Goal: Information Seeking & Learning: Learn about a topic

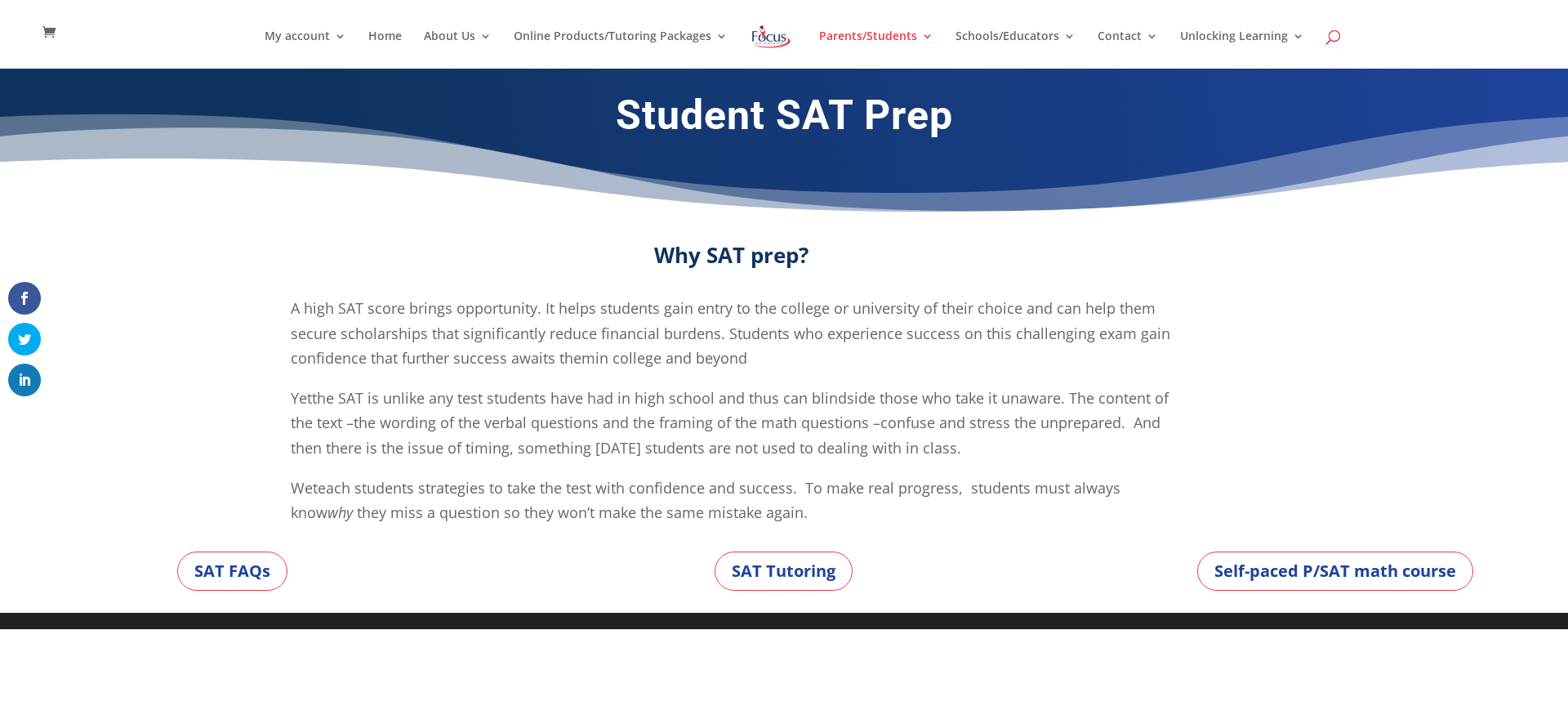
click at [1334, 40] on span at bounding box center [1334, 40] width 0 height 0
click at [537, 32] on input "search" at bounding box center [787, 34] width 965 height 68
type input "SAT"
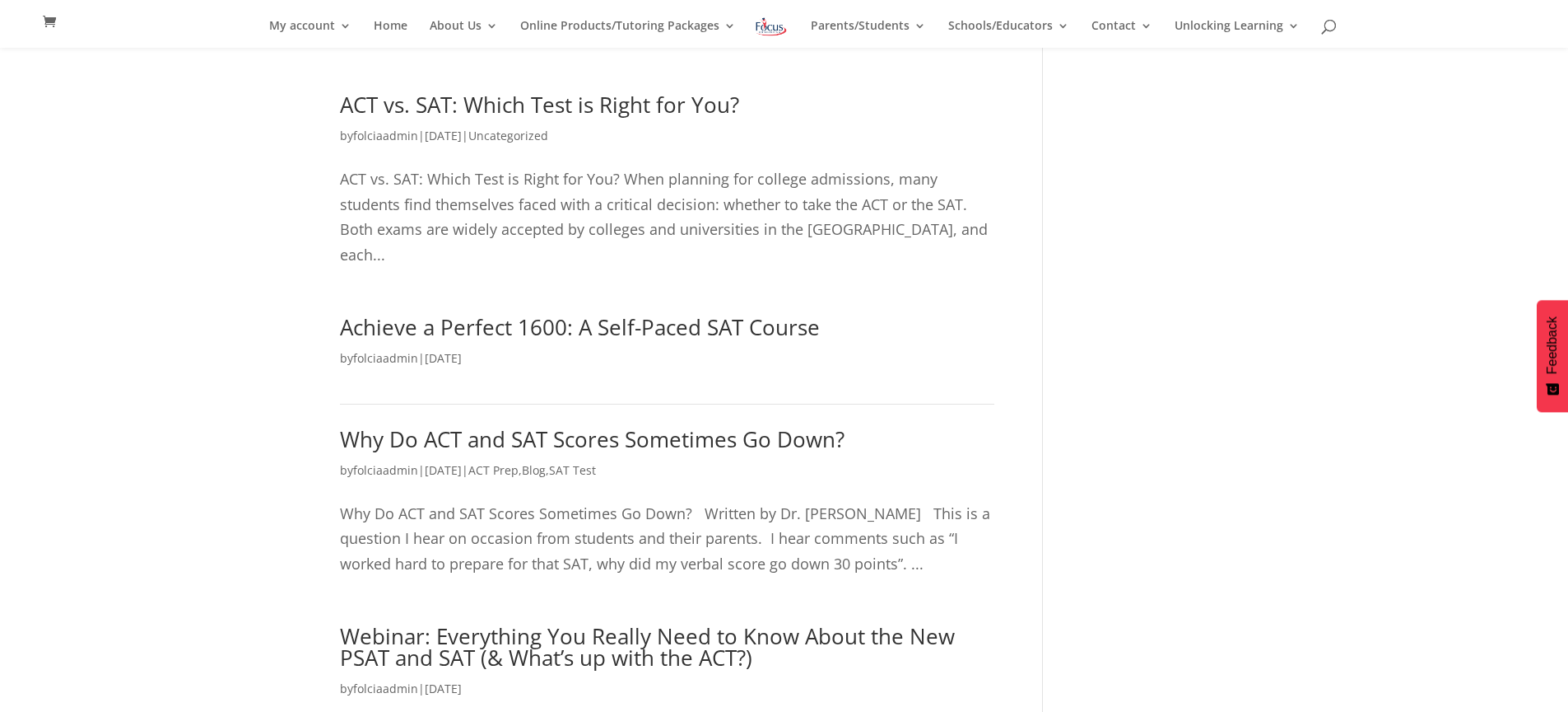
scroll to position [380, 0]
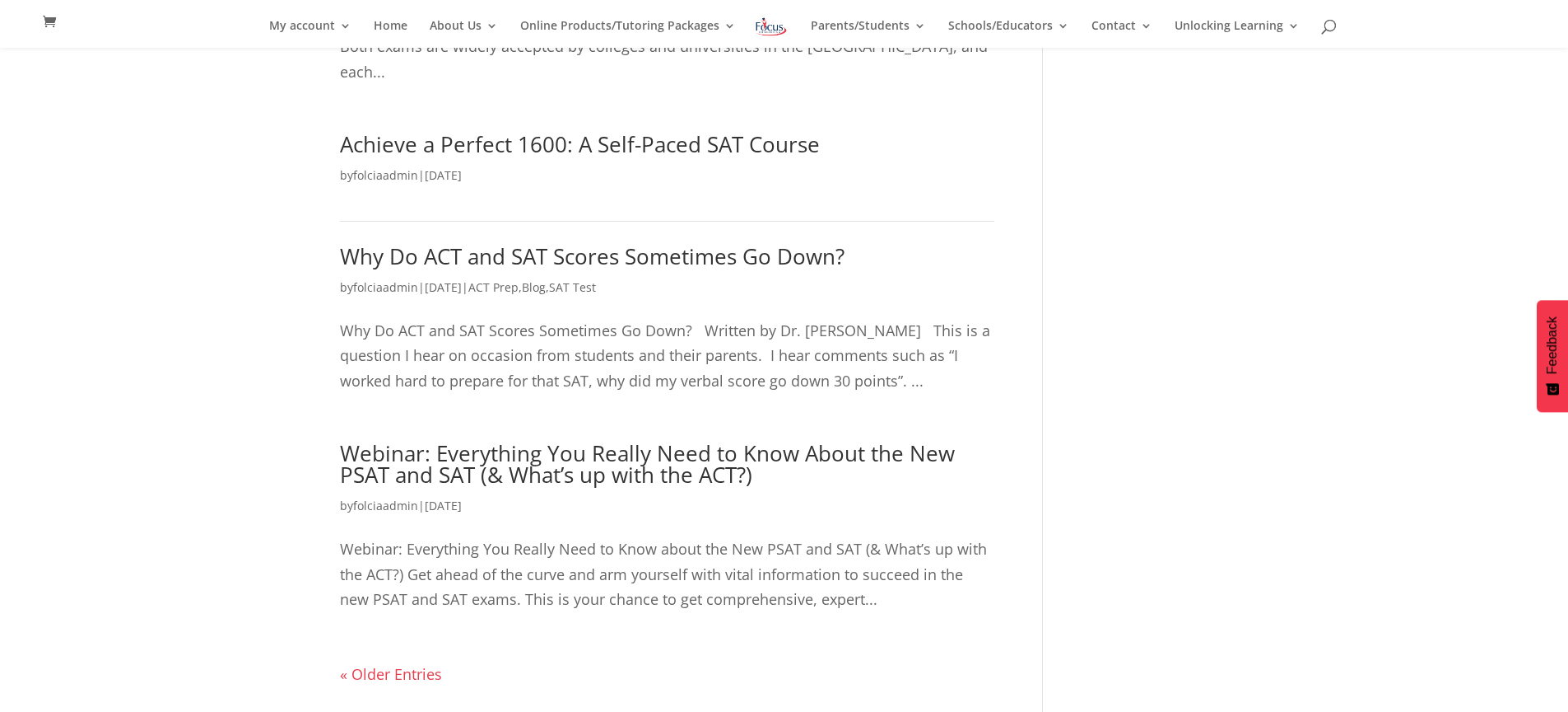
click at [423, 664] on link "« Older Entries" at bounding box center [391, 673] width 102 height 20
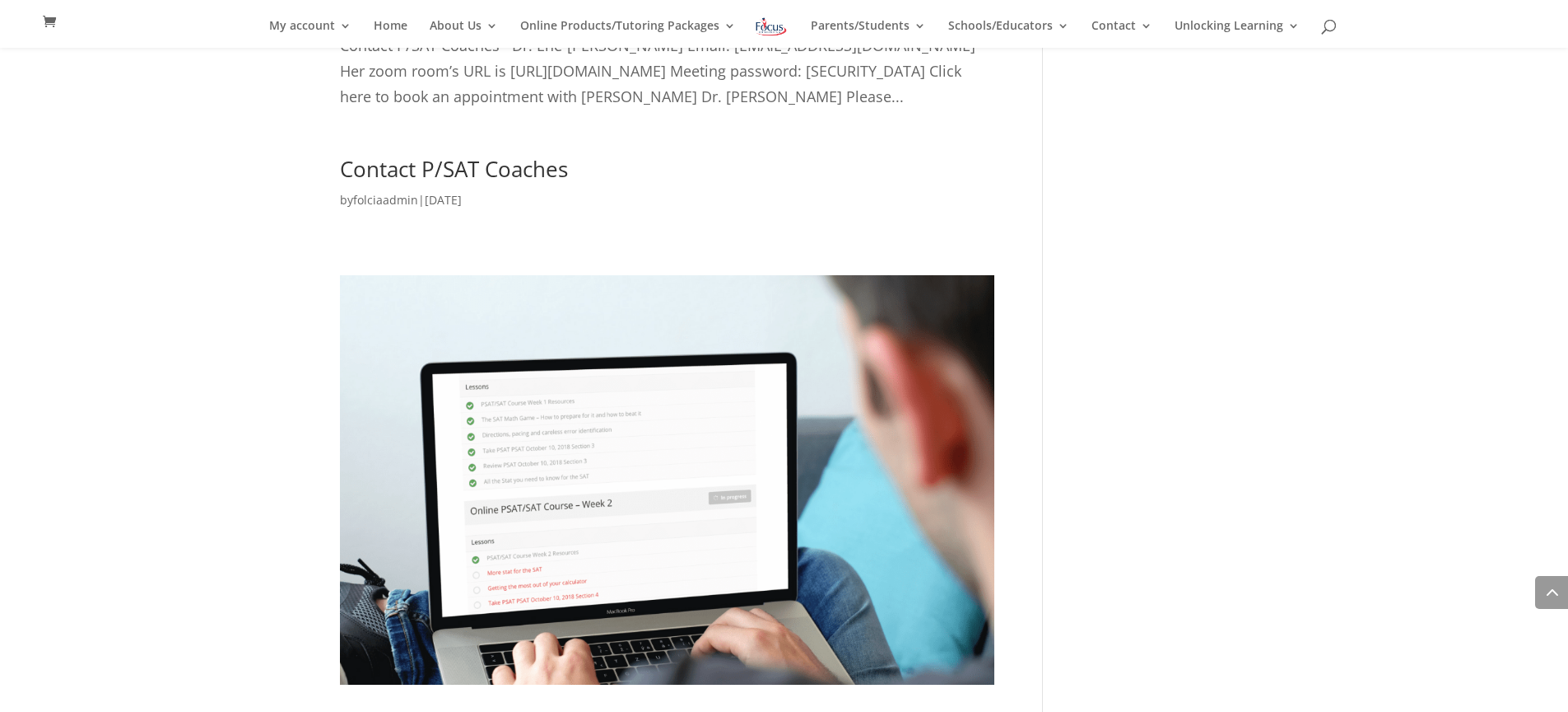
scroll to position [813, 0]
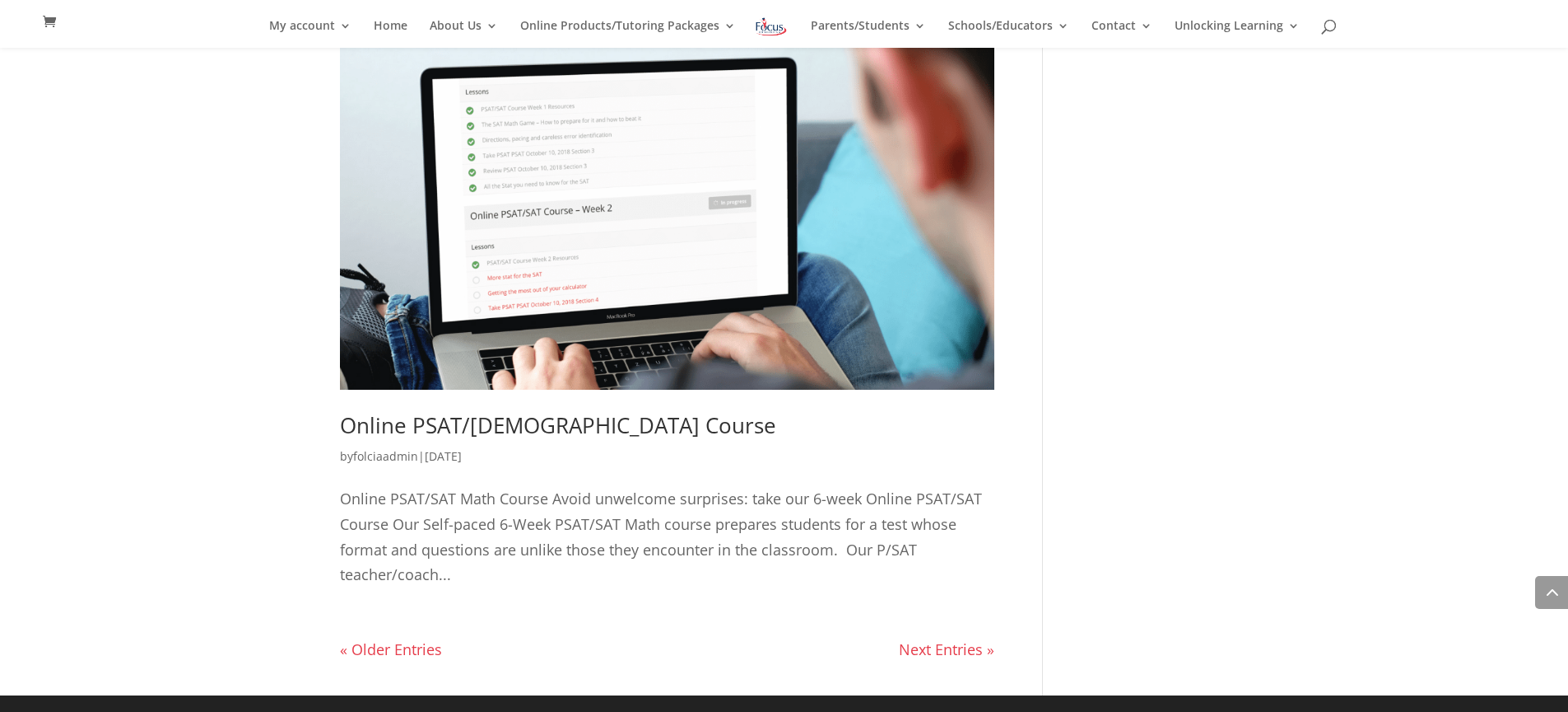
click at [961, 646] on link "Next Entries »" at bounding box center [947, 649] width 96 height 20
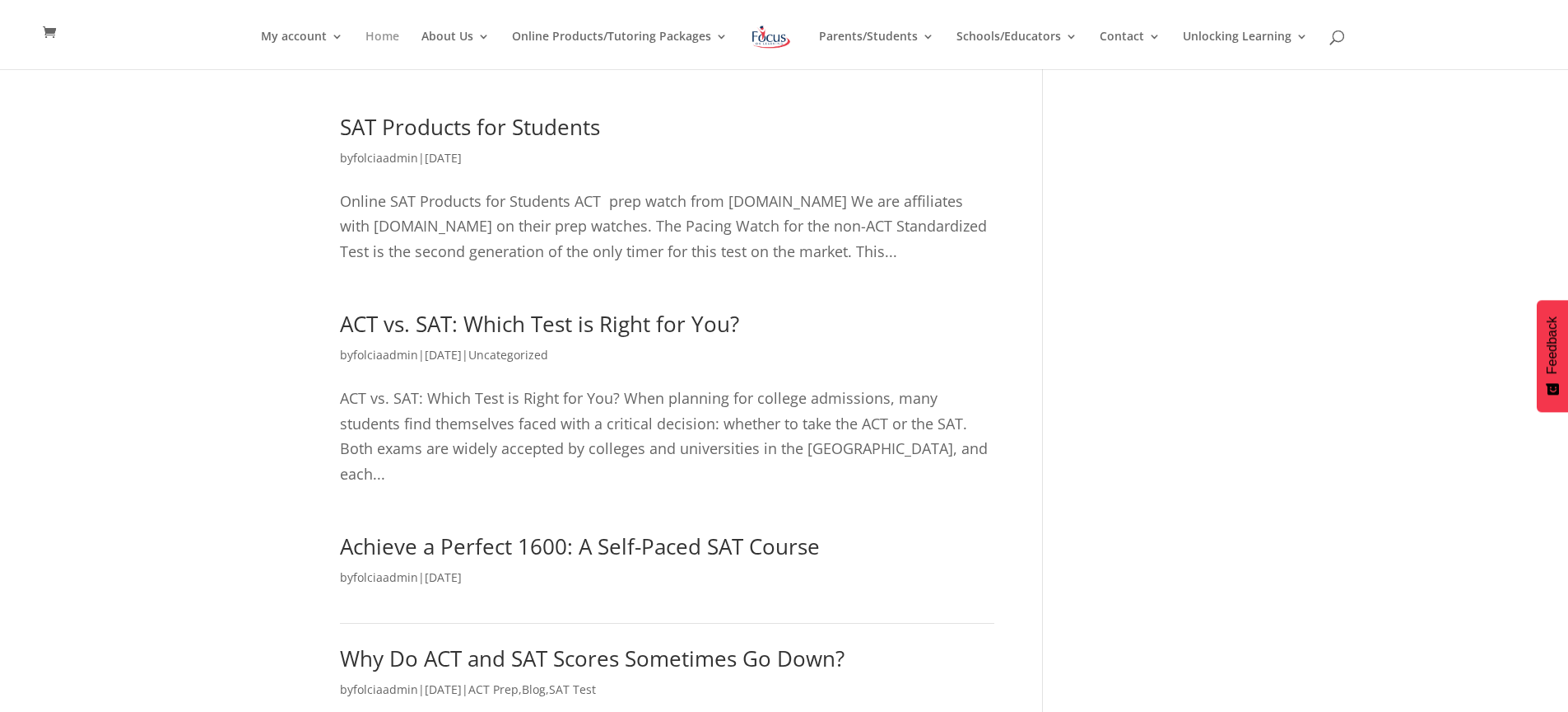
click at [385, 35] on link "Home" at bounding box center [382, 50] width 33 height 39
